Goal: Task Accomplishment & Management: Use online tool/utility

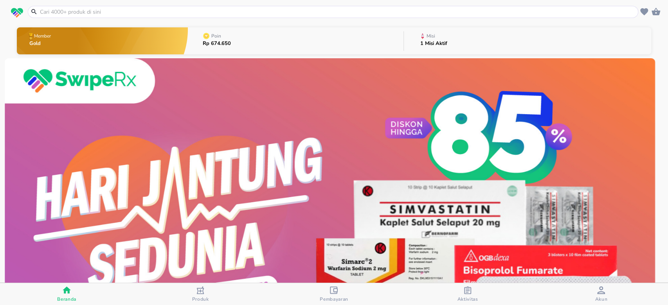
click at [604, 298] on span "Akun" at bounding box center [601, 299] width 13 height 6
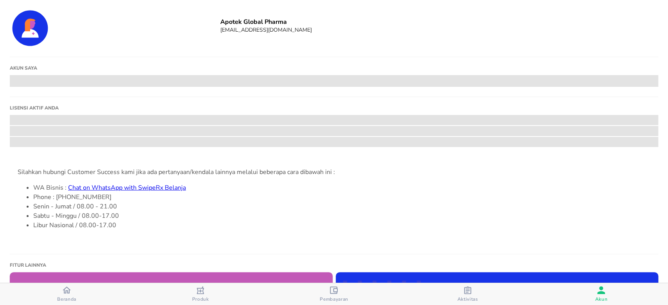
click at [88, 296] on span "Beranda" at bounding box center [66, 294] width 129 height 16
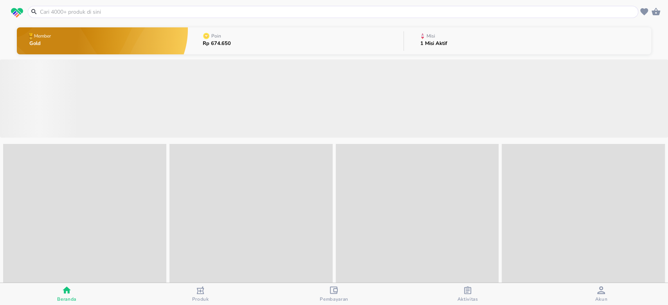
click at [448, 46] on button "Misi 1 Misi Aktif" at bounding box center [527, 40] width 247 height 31
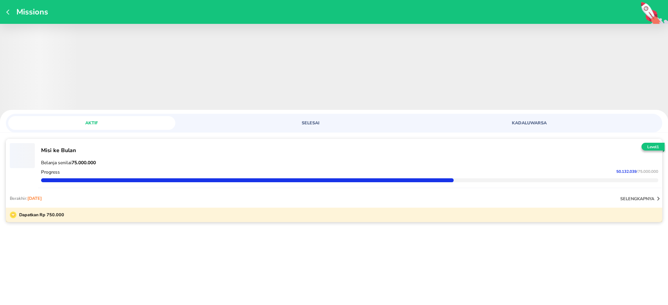
click at [568, 183] on div at bounding box center [350, 180] width 620 height 7
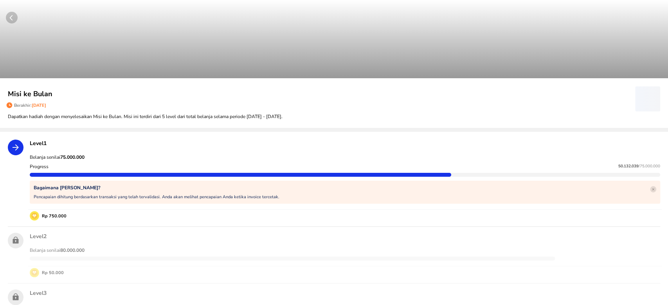
click at [73, 156] on strong "75.000.000" at bounding box center [72, 157] width 24 height 6
copy strong "75.000.000"
click at [618, 165] on span "50.132.039" at bounding box center [628, 166] width 20 height 5
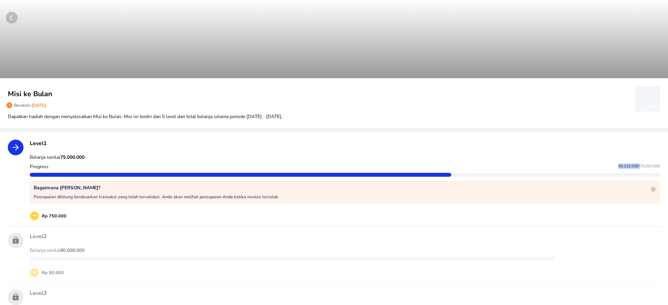
copy p "50.132.039"
